Goal: Browse casually: Explore the website without a specific task or goal

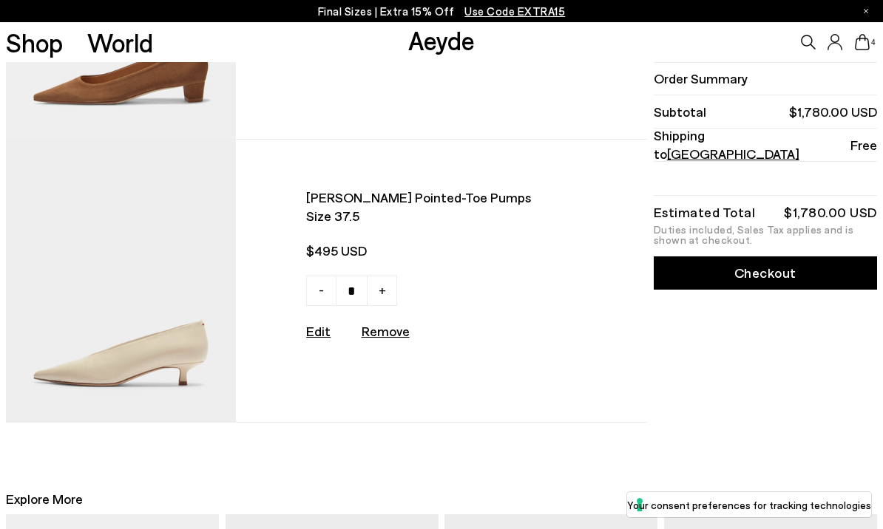
scroll to position [773, 0]
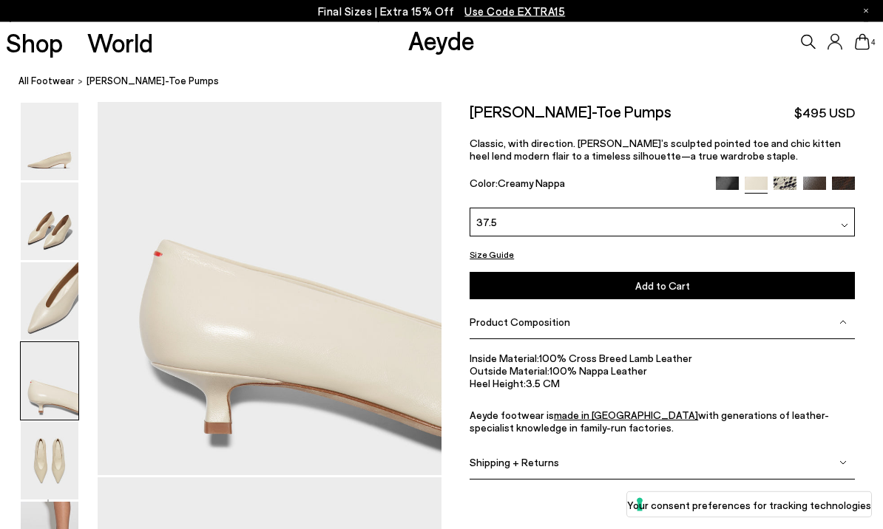
scroll to position [1468, 0]
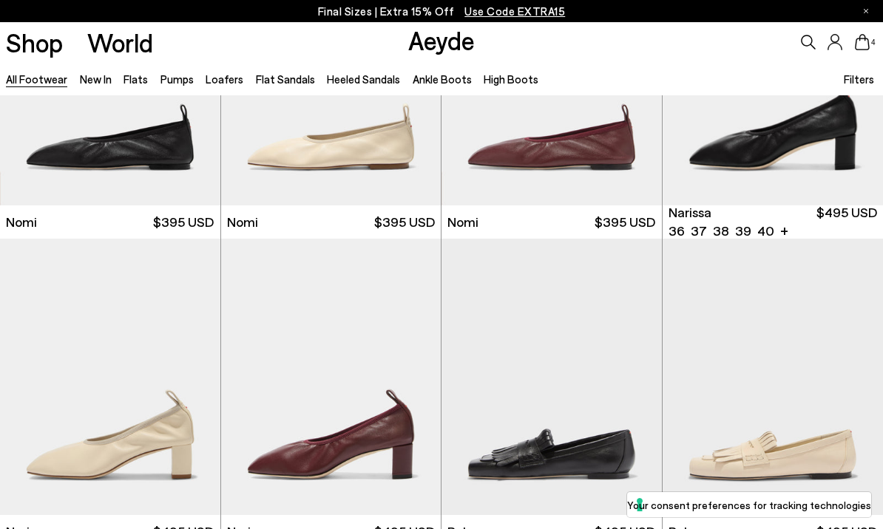
scroll to position [168, 0]
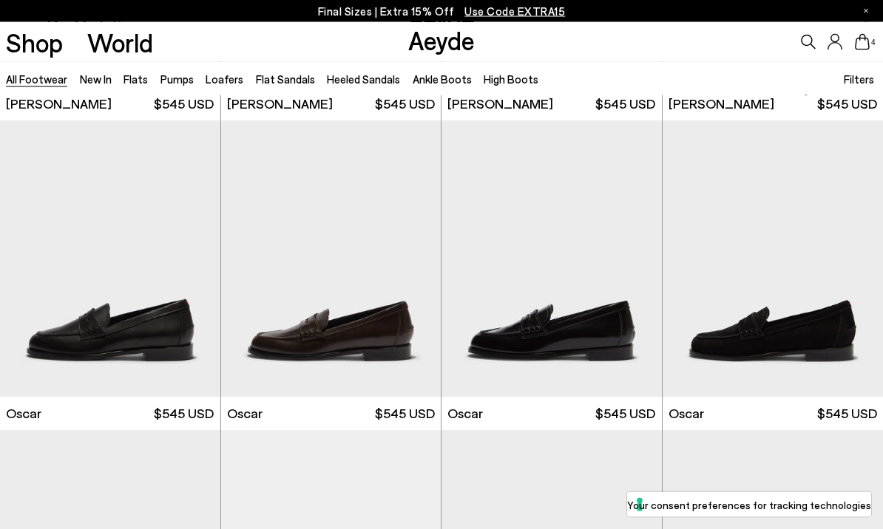
scroll to position [1835, 0]
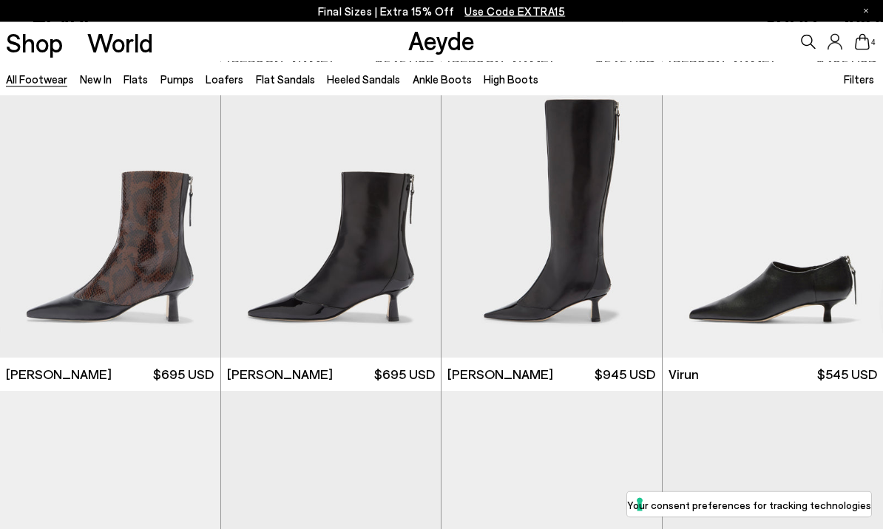
scroll to position [3734, 0]
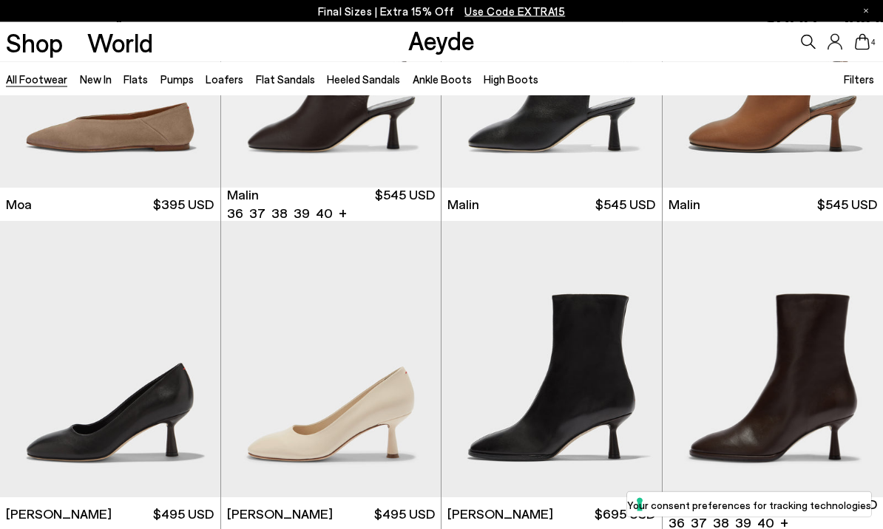
scroll to position [5764, 0]
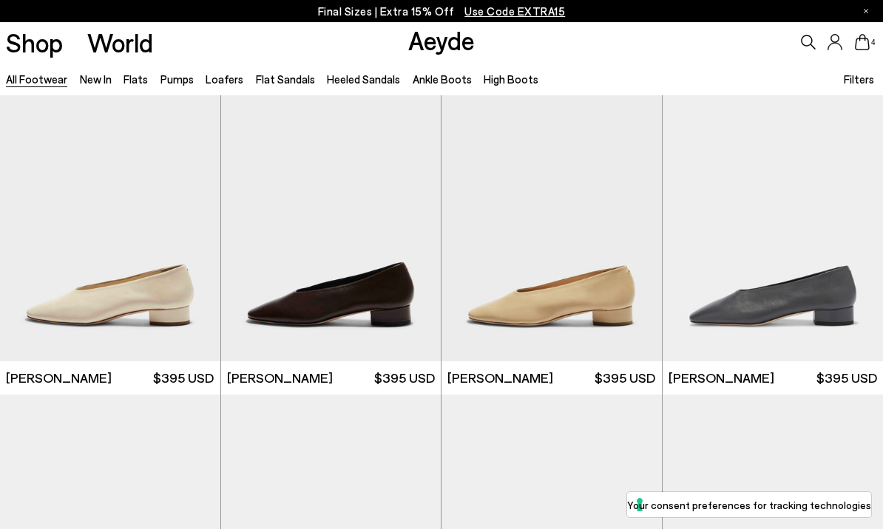
scroll to position [6519, 0]
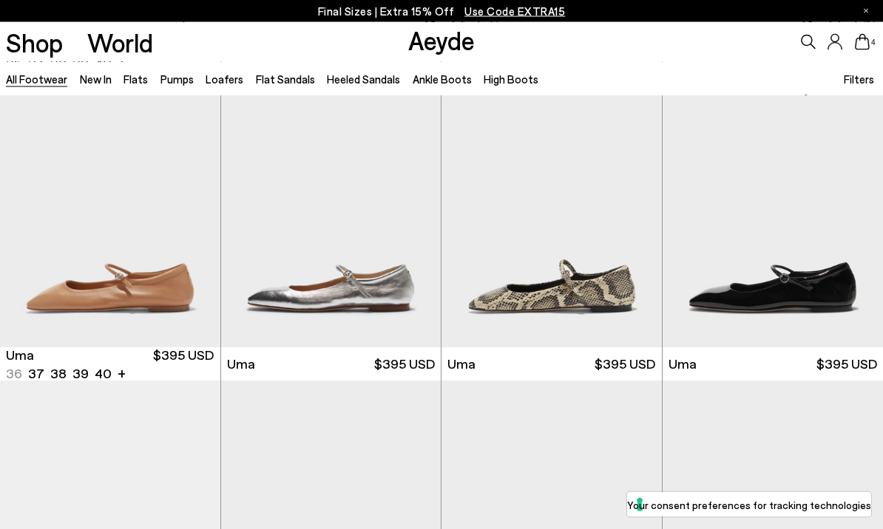
scroll to position [9324, 0]
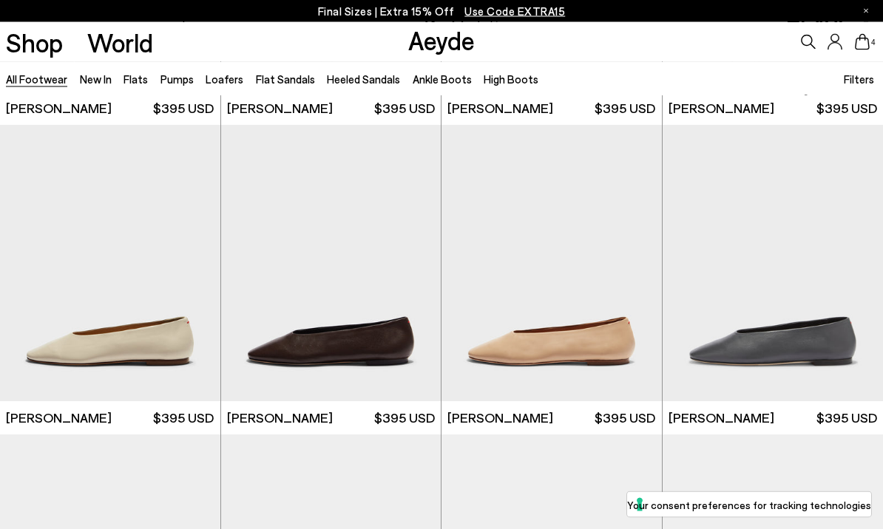
scroll to position [11440, 0]
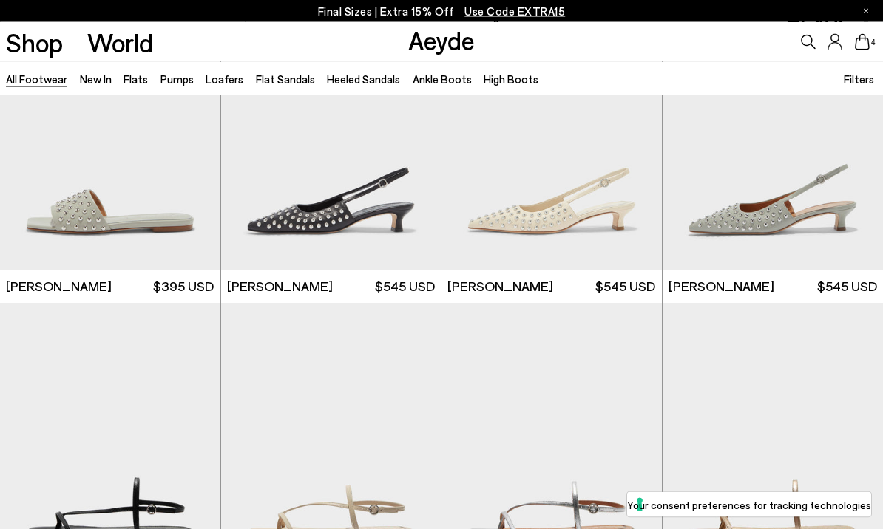
scroll to position [15359, 0]
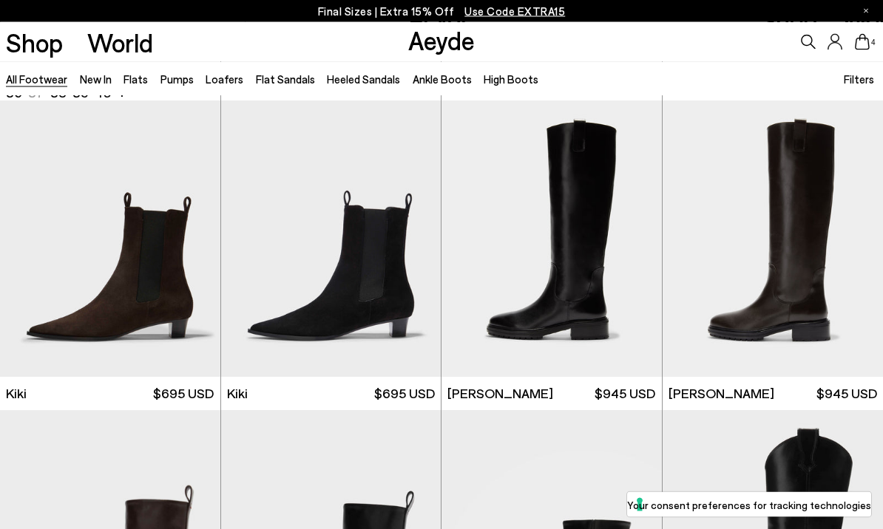
scroll to position [20122, 0]
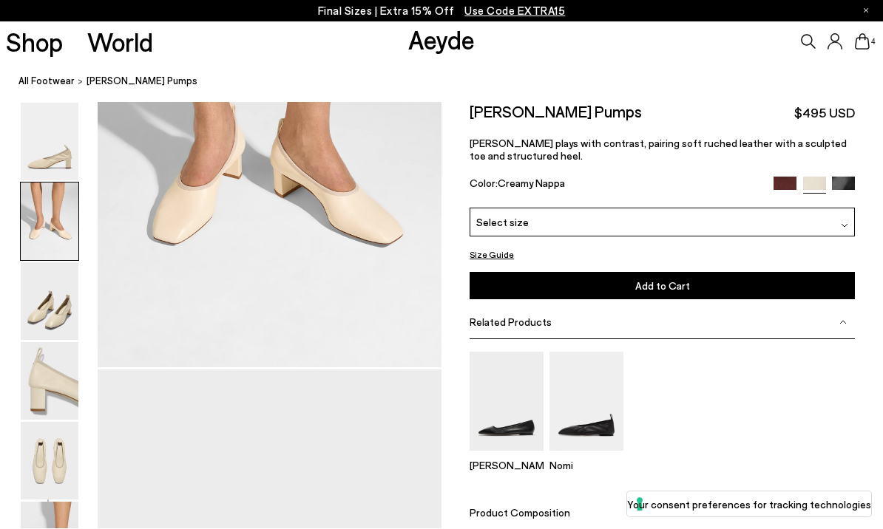
scroll to position [622, 0]
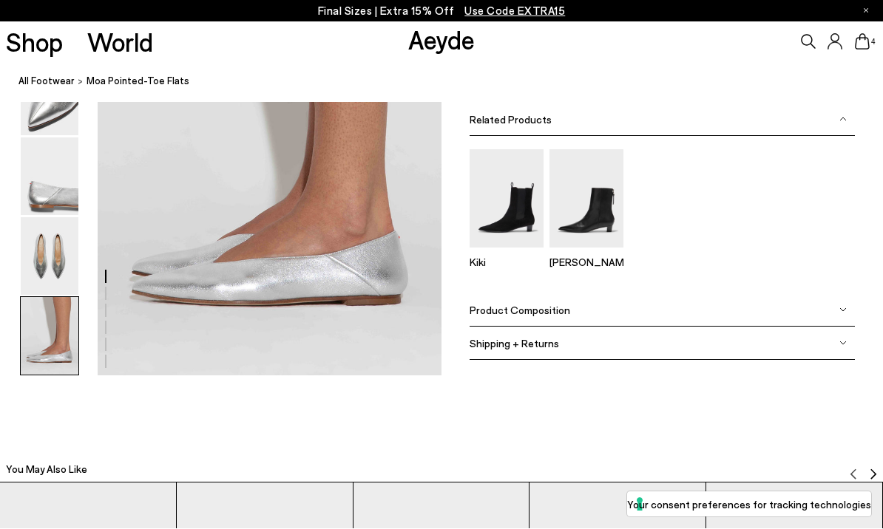
scroll to position [2457, 0]
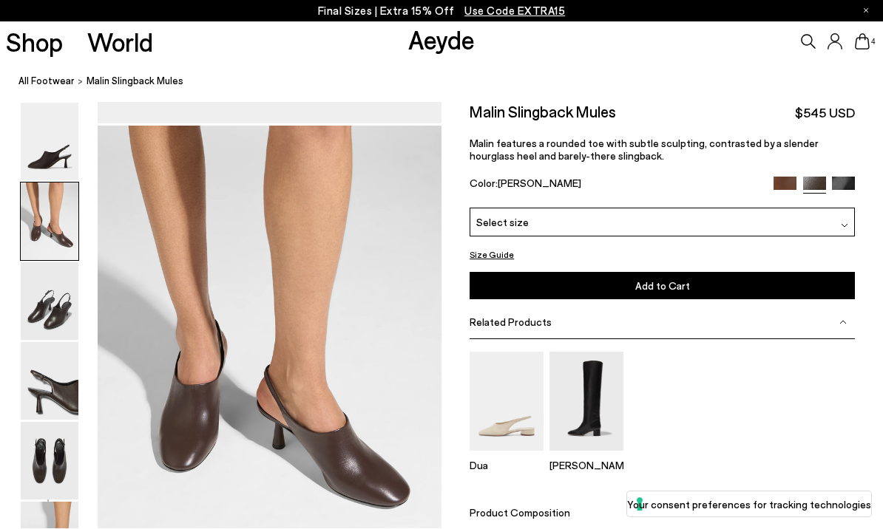
scroll to position [461, 0]
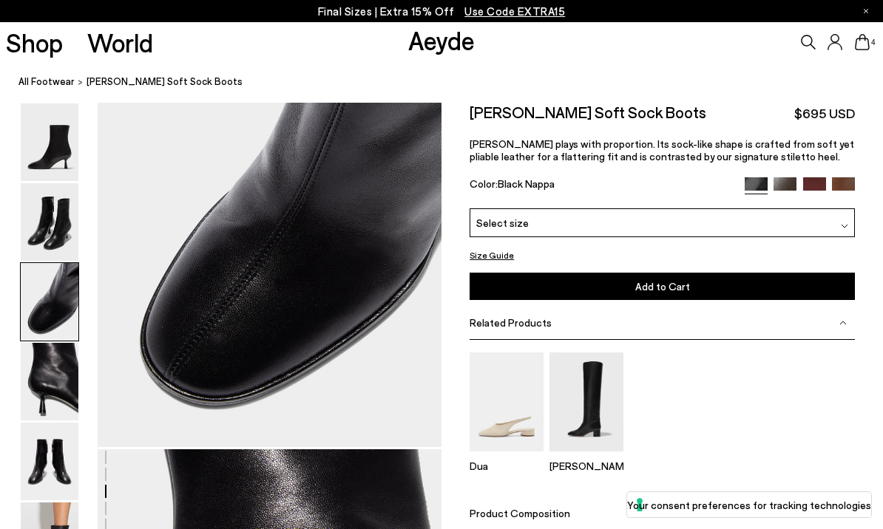
scroll to position [1037, 0]
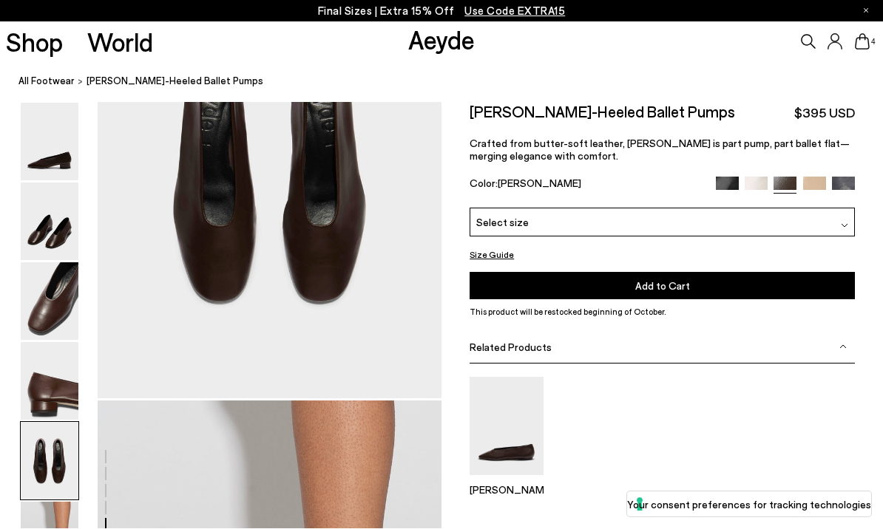
scroll to position [1973, 0]
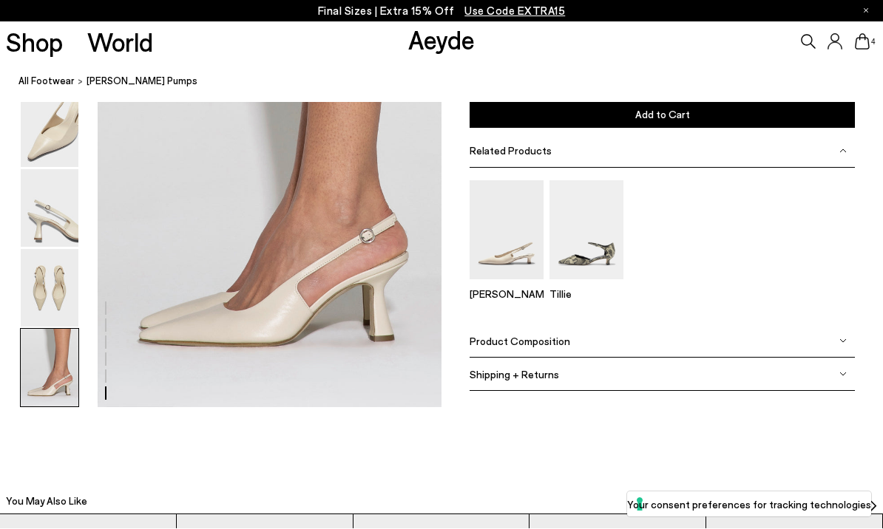
scroll to position [2457, 0]
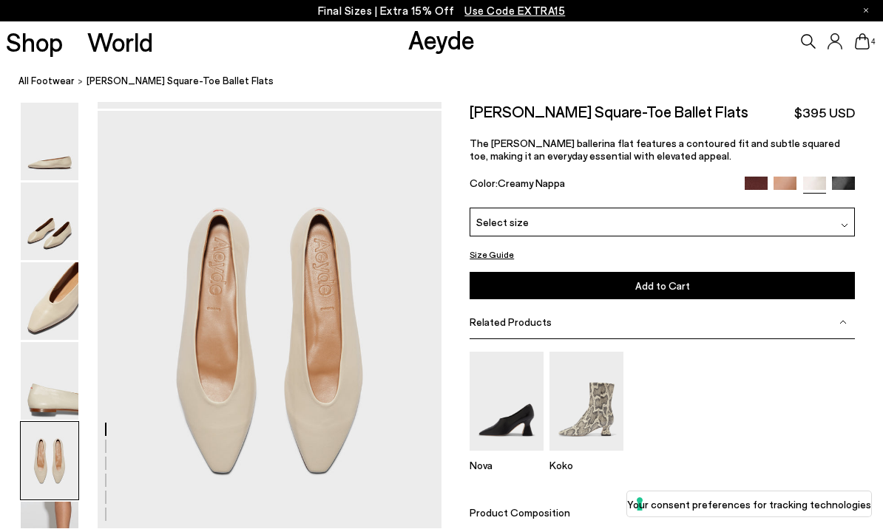
scroll to position [1834, 0]
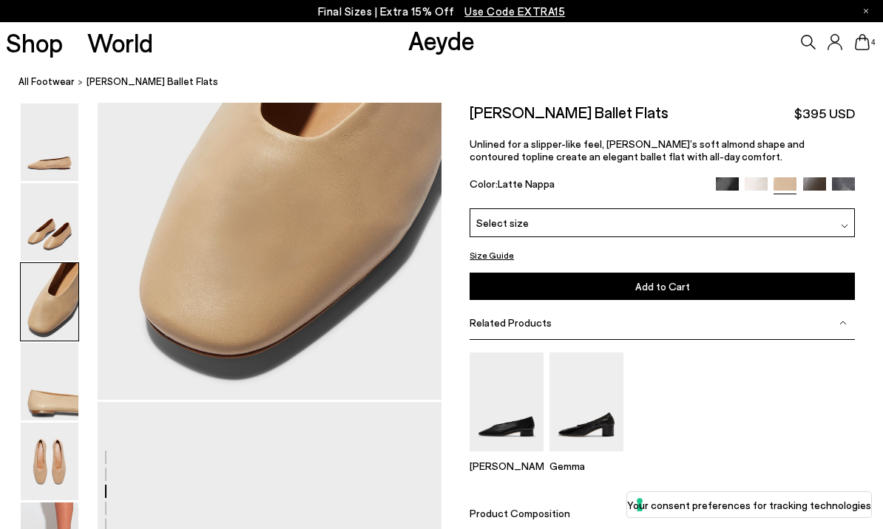
scroll to position [1053, 0]
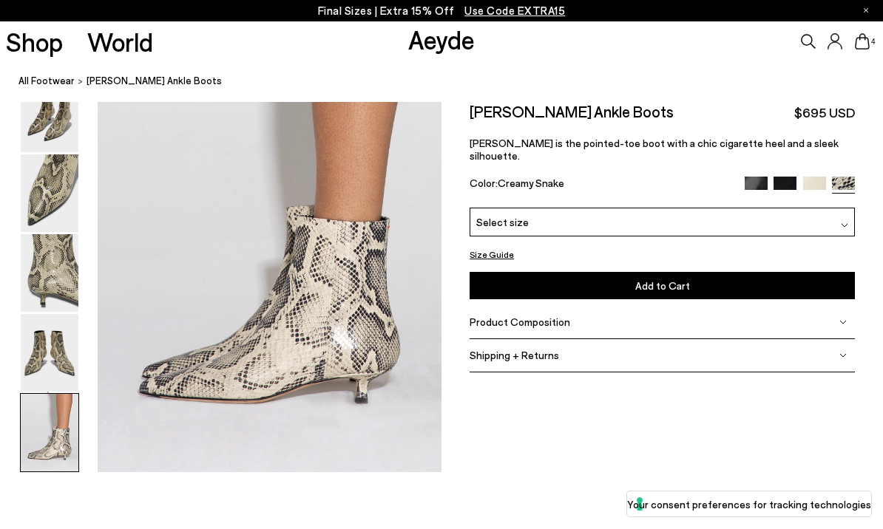
scroll to position [2392, 0]
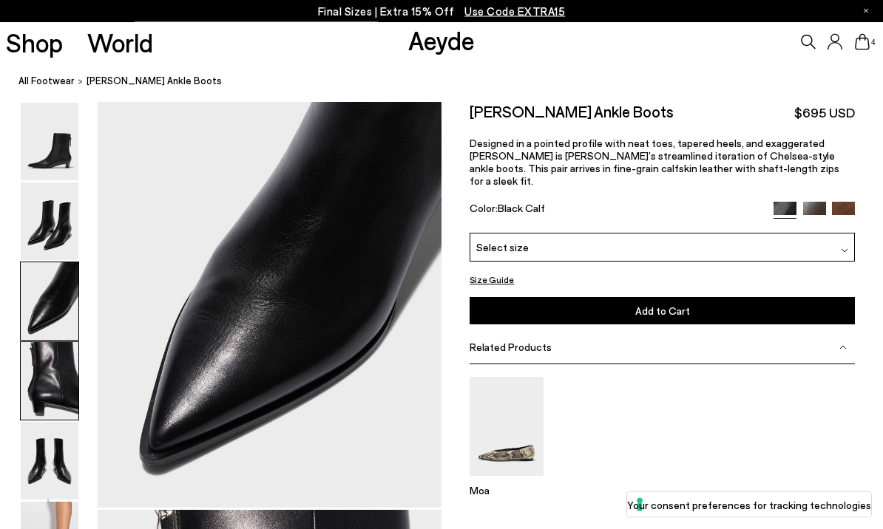
click at [39, 175] on img at bounding box center [50, 142] width 58 height 78
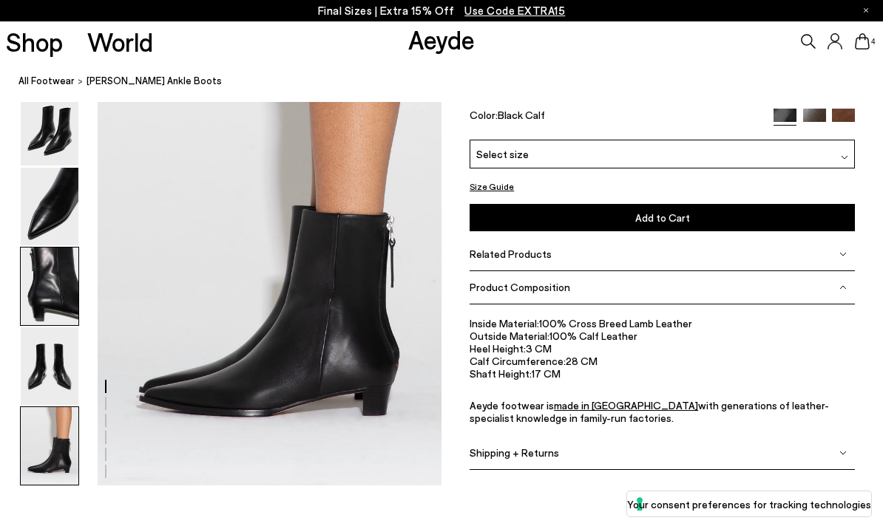
scroll to position [2378, 0]
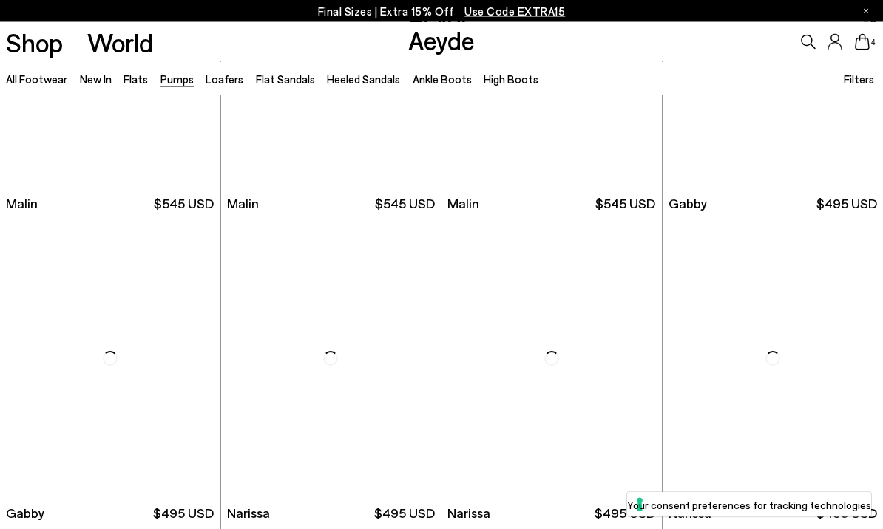
scroll to position [1735, 0]
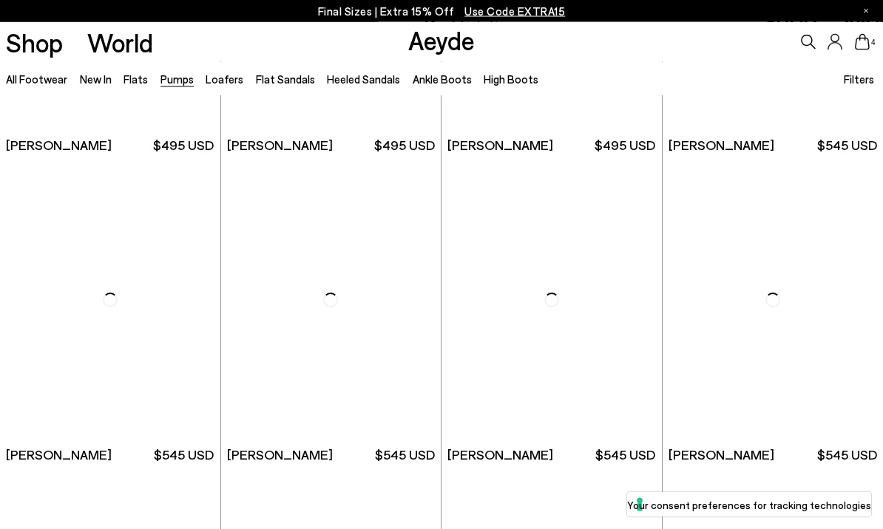
scroll to position [3630, 0]
